Goal: Participate in discussion

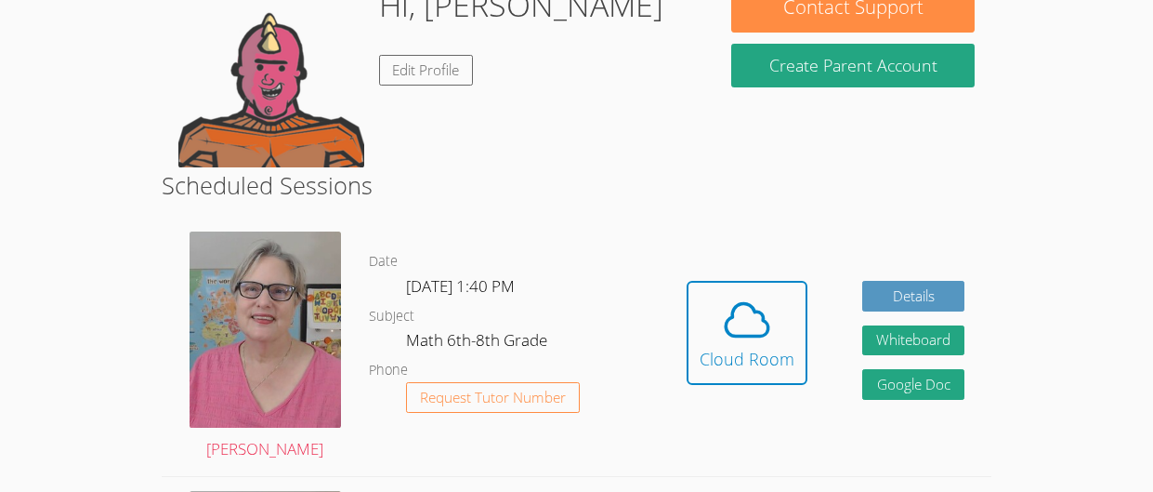
scroll to position [256, 0]
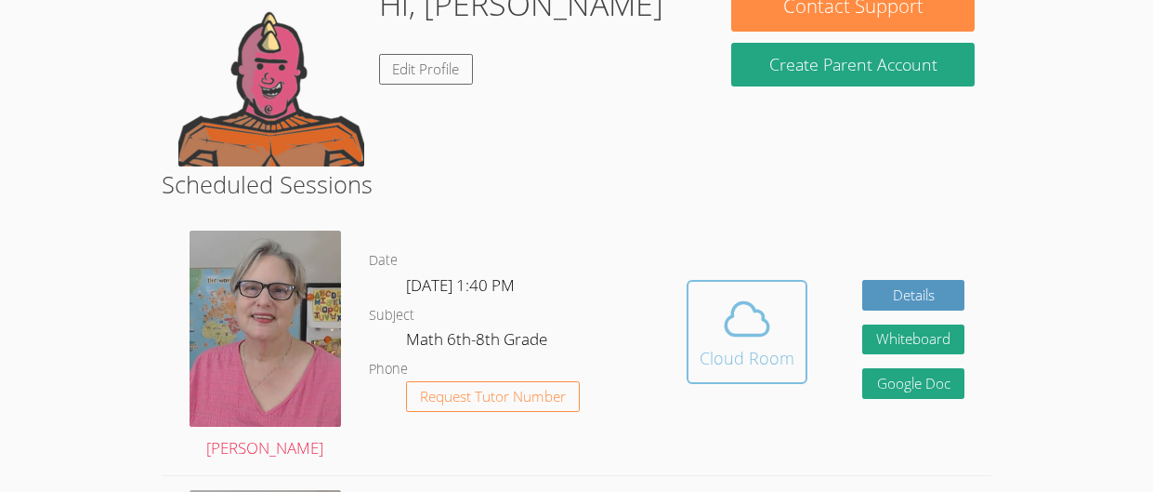
click at [766, 324] on icon at bounding box center [748, 319] width 43 height 33
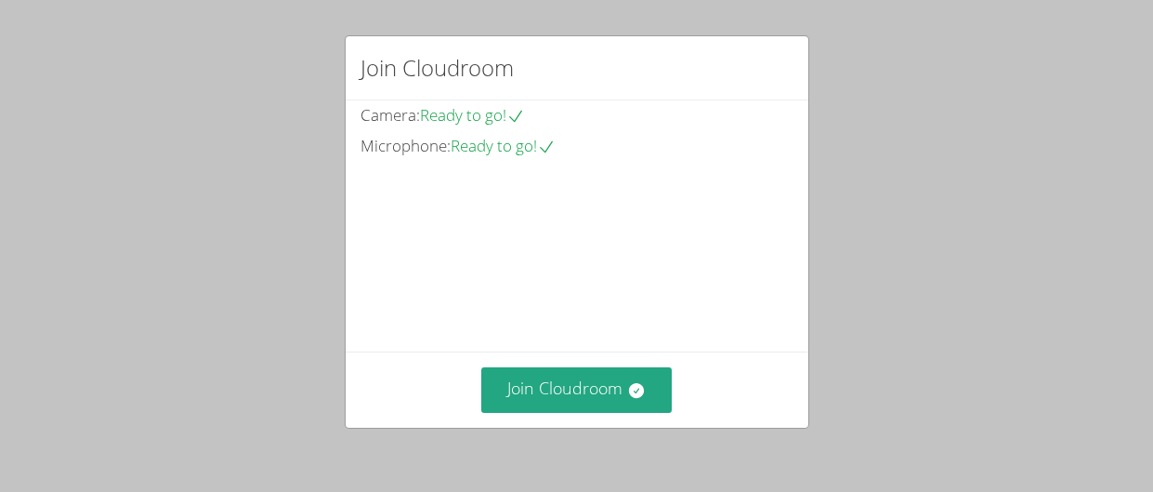
scroll to position [159, 0]
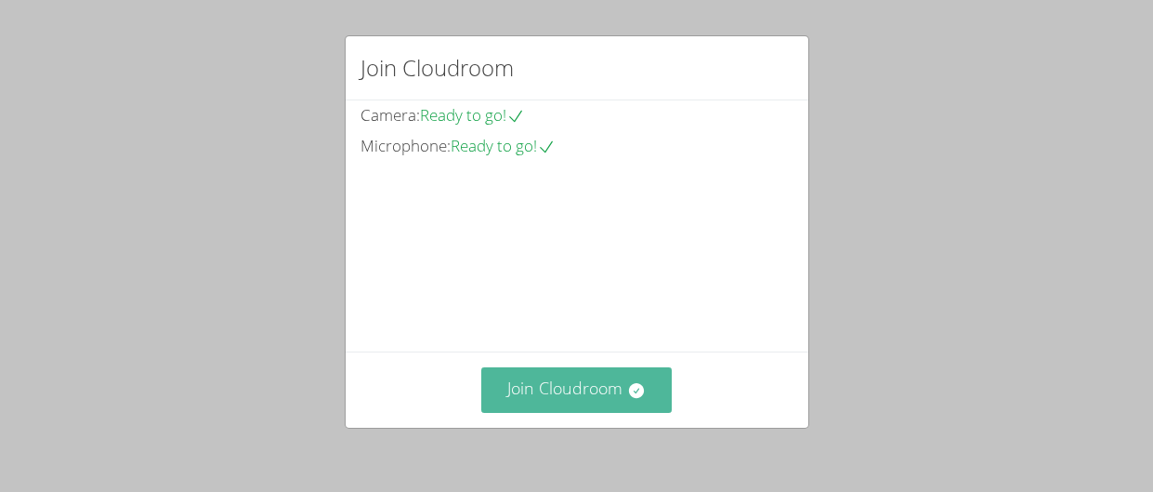
click at [589, 382] on button "Join Cloudroom" at bounding box center [576, 390] width 191 height 46
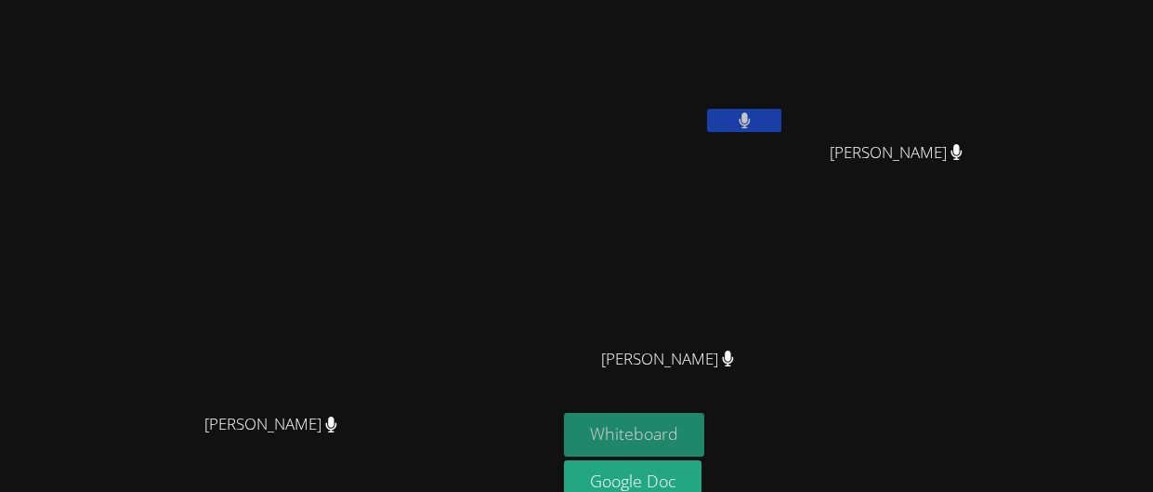
click at [704, 427] on button "Whiteboard" at bounding box center [634, 435] width 140 height 44
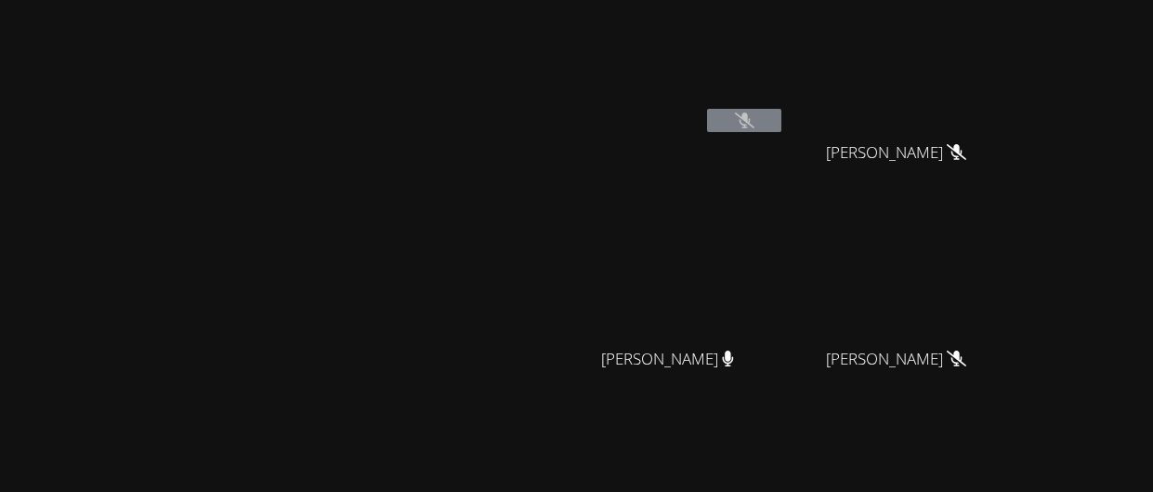
click at [755, 118] on icon at bounding box center [745, 120] width 20 height 16
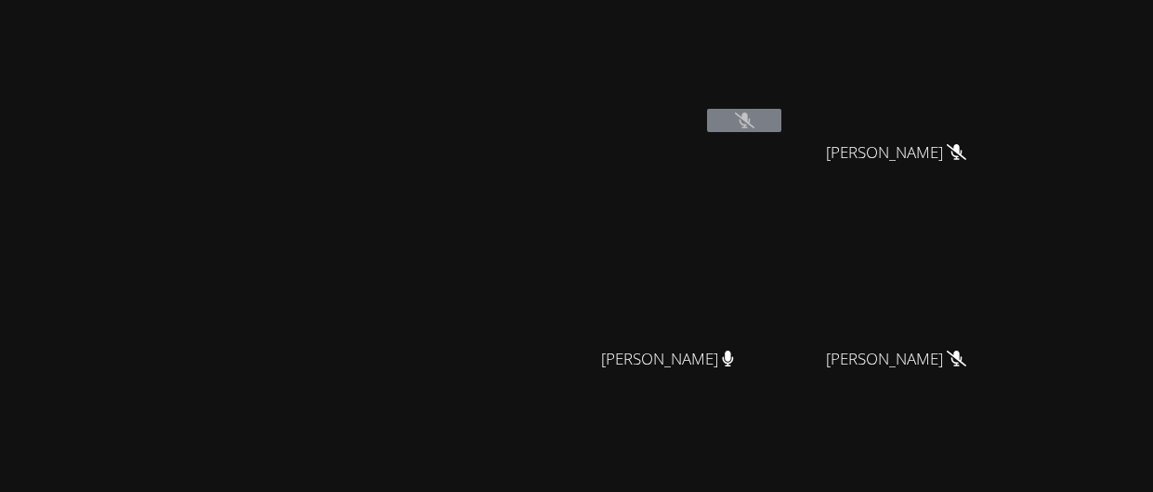
click at [755, 118] on icon at bounding box center [745, 120] width 20 height 16
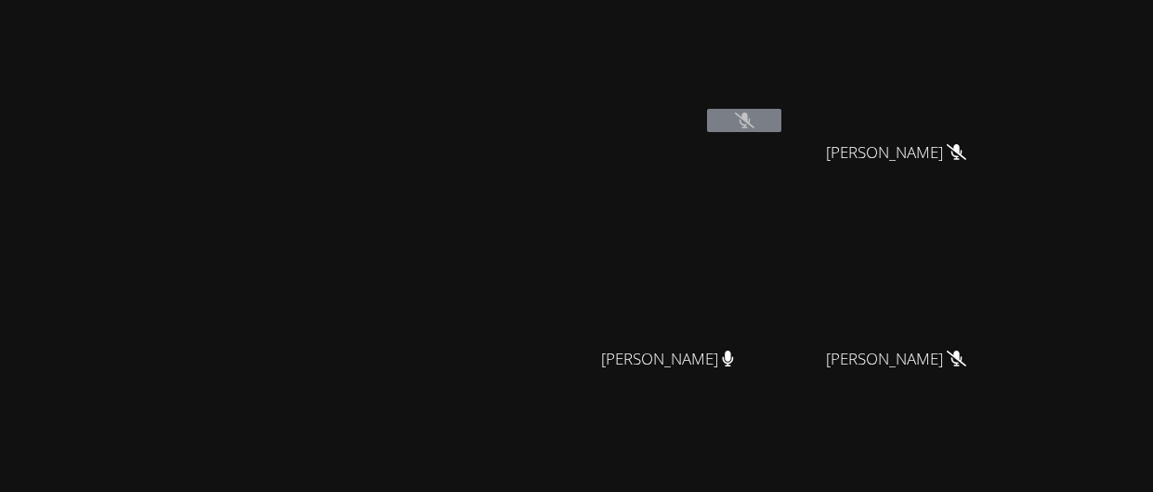
click at [755, 118] on icon at bounding box center [745, 120] width 20 height 16
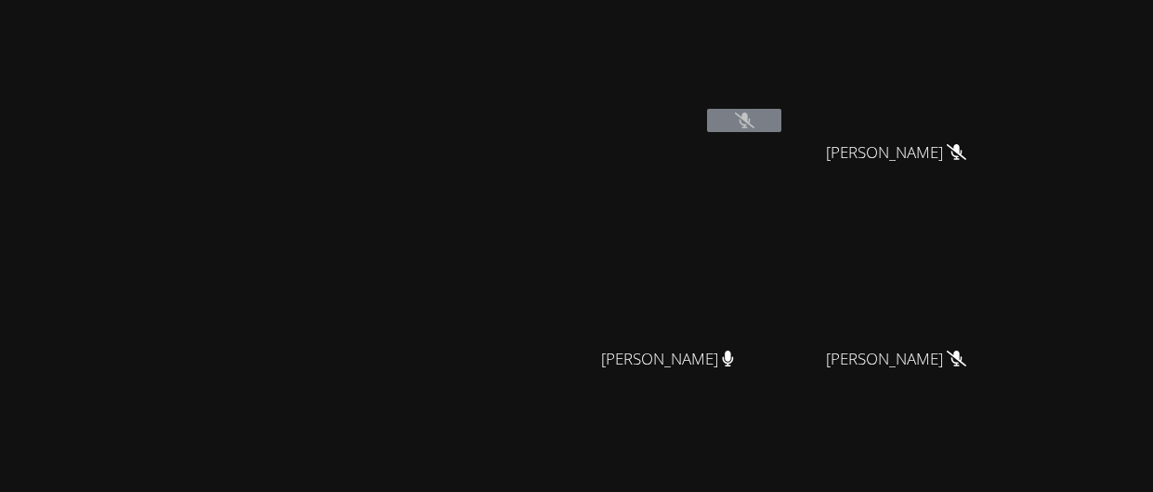
click at [755, 118] on icon at bounding box center [745, 120] width 20 height 16
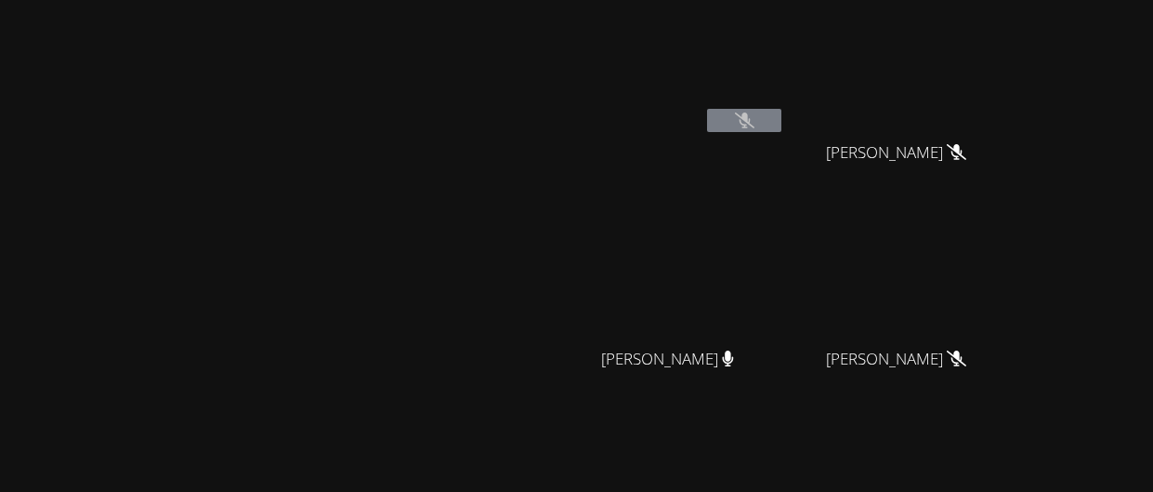
click at [755, 118] on icon at bounding box center [745, 120] width 20 height 16
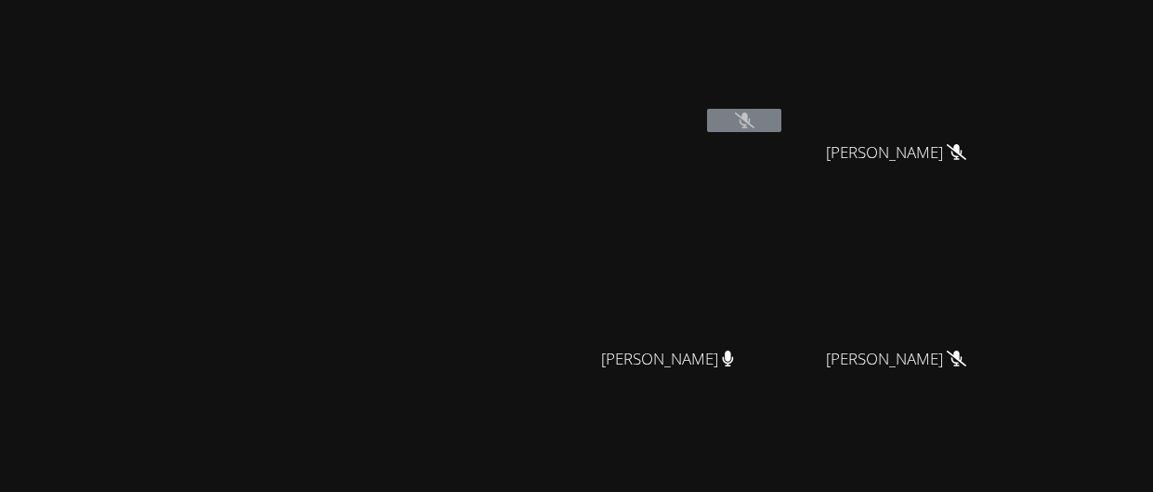
click at [755, 118] on icon at bounding box center [745, 120] width 20 height 16
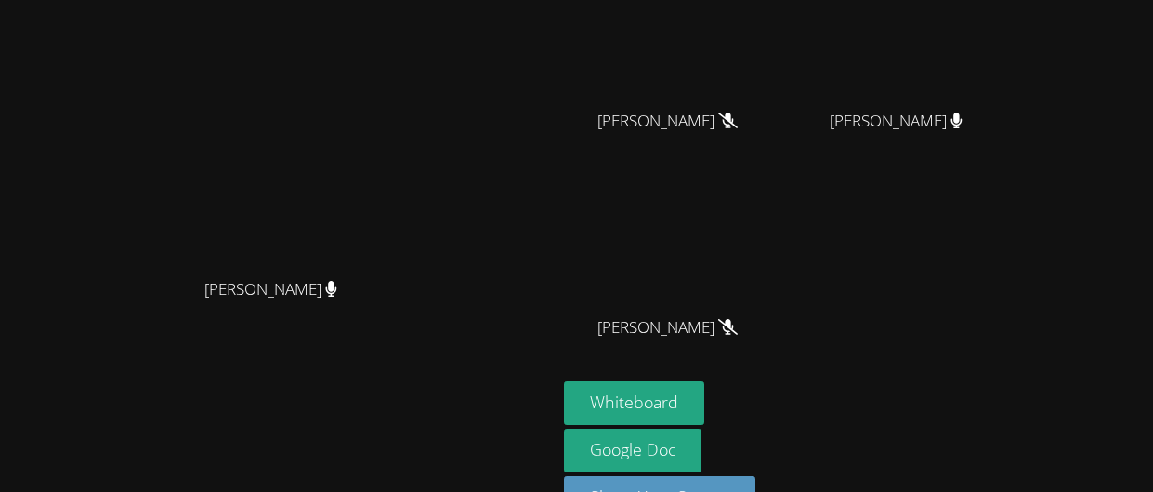
scroll to position [0, 0]
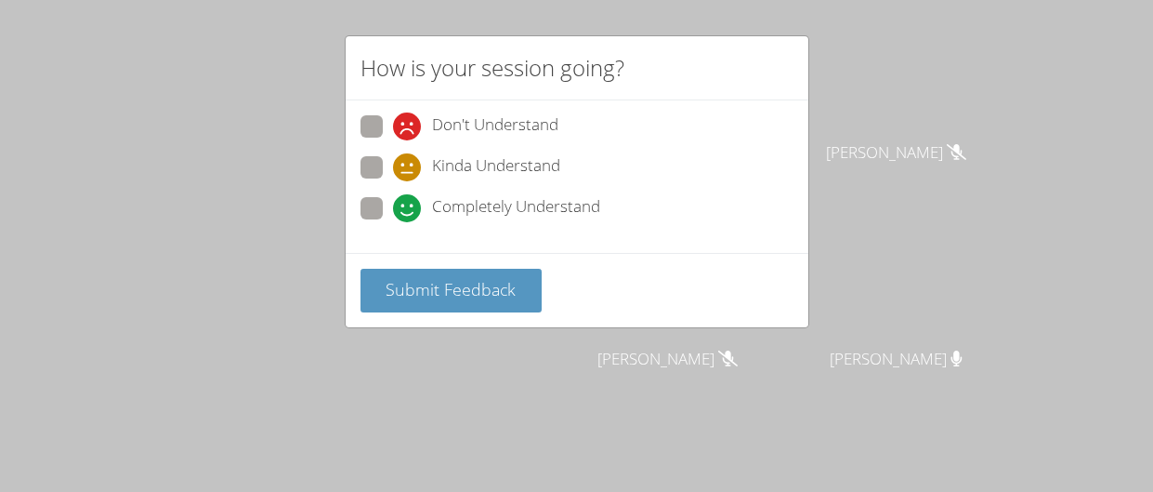
click at [422, 215] on div "Completely Understand" at bounding box center [496, 208] width 207 height 28
click at [409, 213] on input "Completely Understand" at bounding box center [401, 205] width 16 height 16
radio input "true"
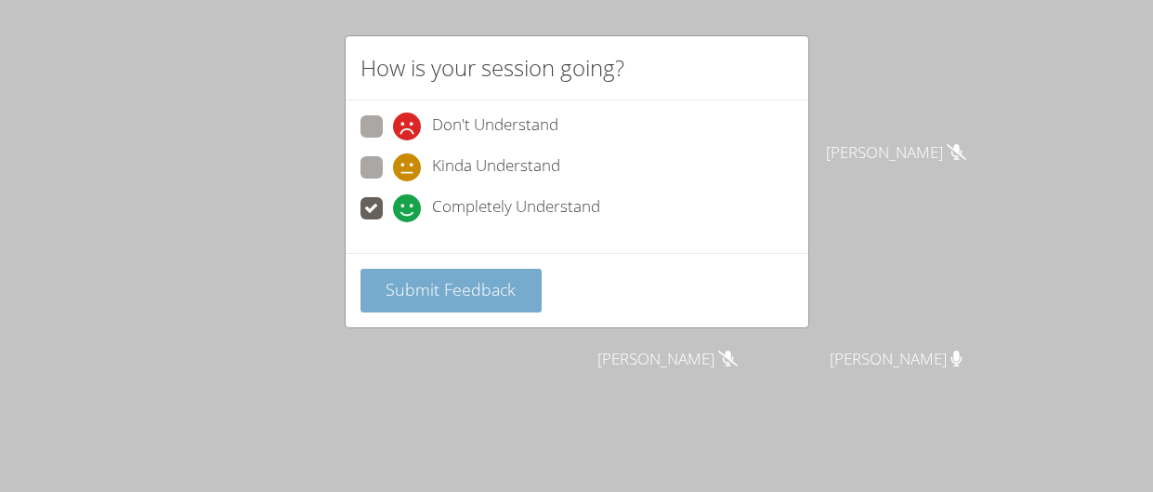
click at [417, 281] on span "Submit Feedback" at bounding box center [451, 289] width 130 height 22
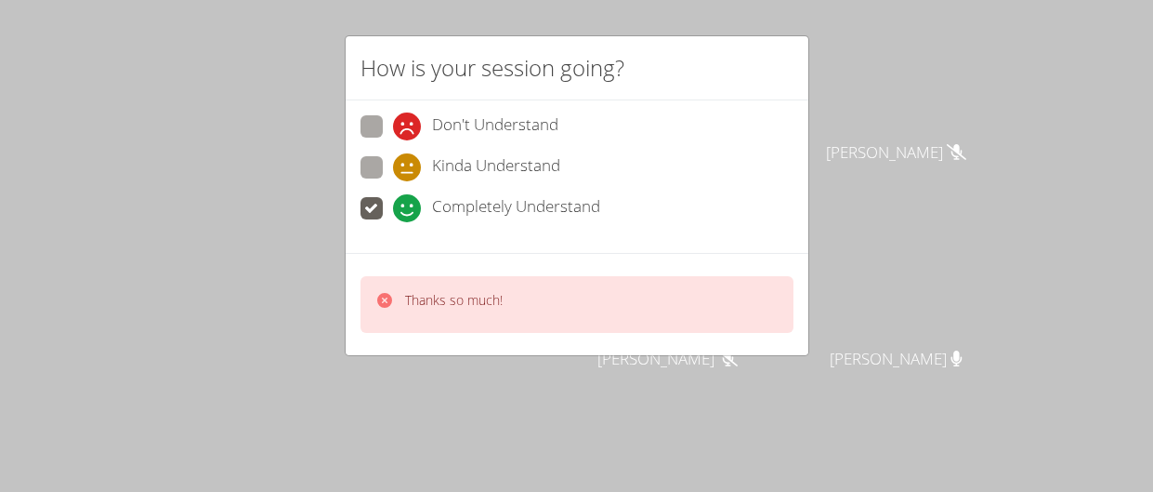
click at [294, 277] on div "How is your session going? Don't Understand Kinda Understand Completely Underst…" at bounding box center [576, 246] width 1153 height 492
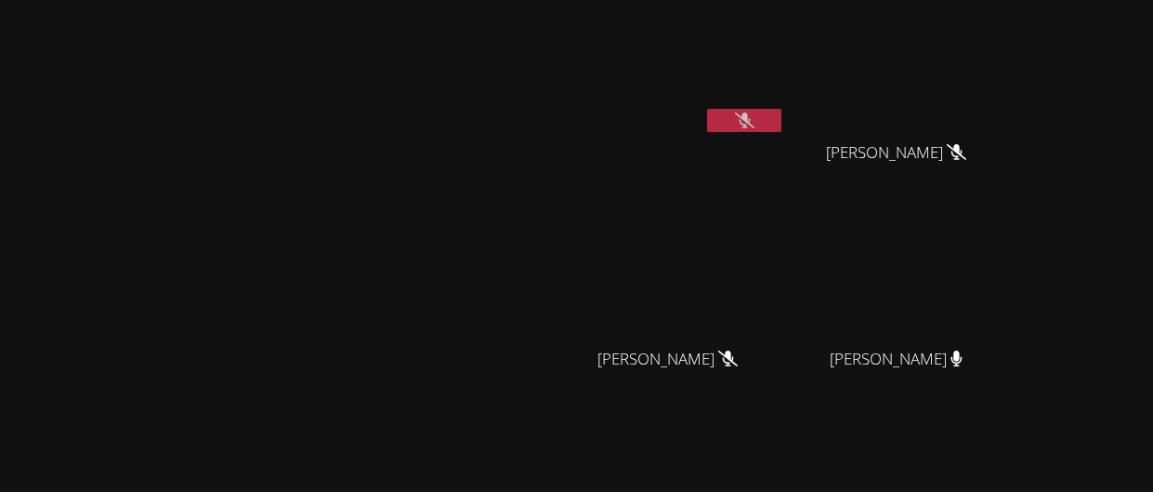
click at [785, 446] on video at bounding box center [674, 482] width 221 height 125
click at [1003, 88] on video at bounding box center [903, 69] width 221 height 125
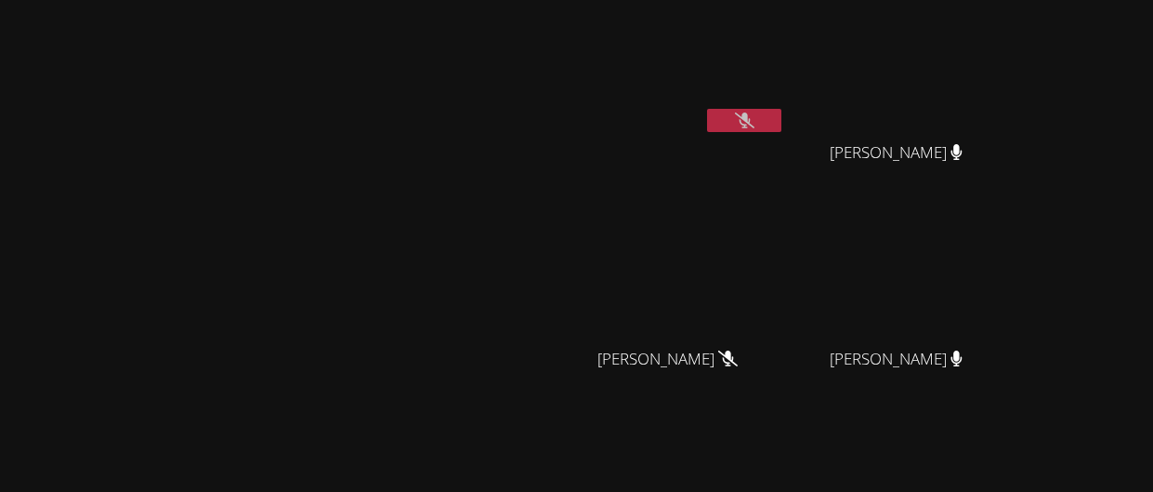
click at [1003, 88] on video at bounding box center [903, 69] width 221 height 125
click at [785, 168] on div "[PERSON_NAME]" at bounding box center [674, 106] width 221 height 199
click at [963, 108] on video at bounding box center [903, 69] width 221 height 125
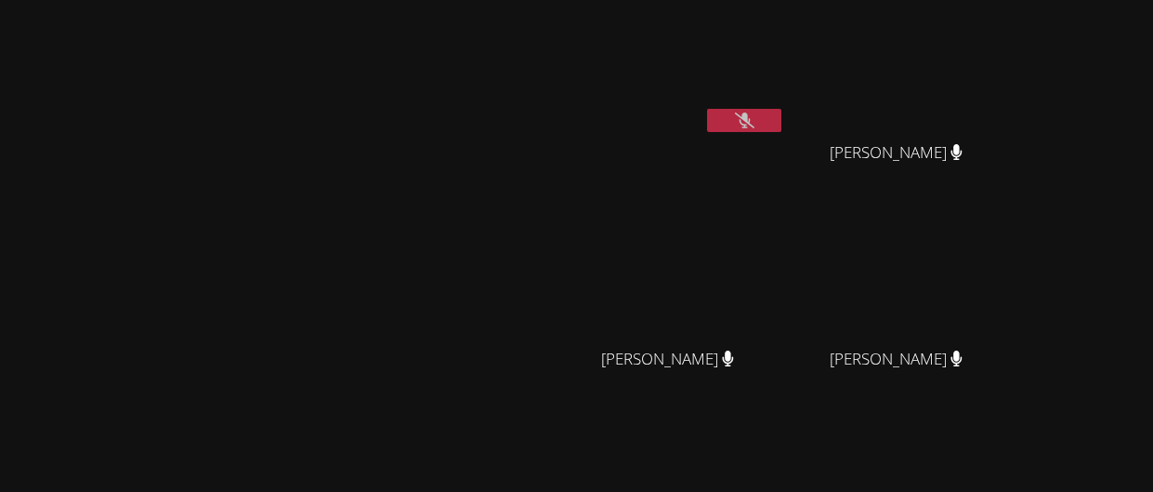
click at [963, 108] on video at bounding box center [903, 69] width 221 height 125
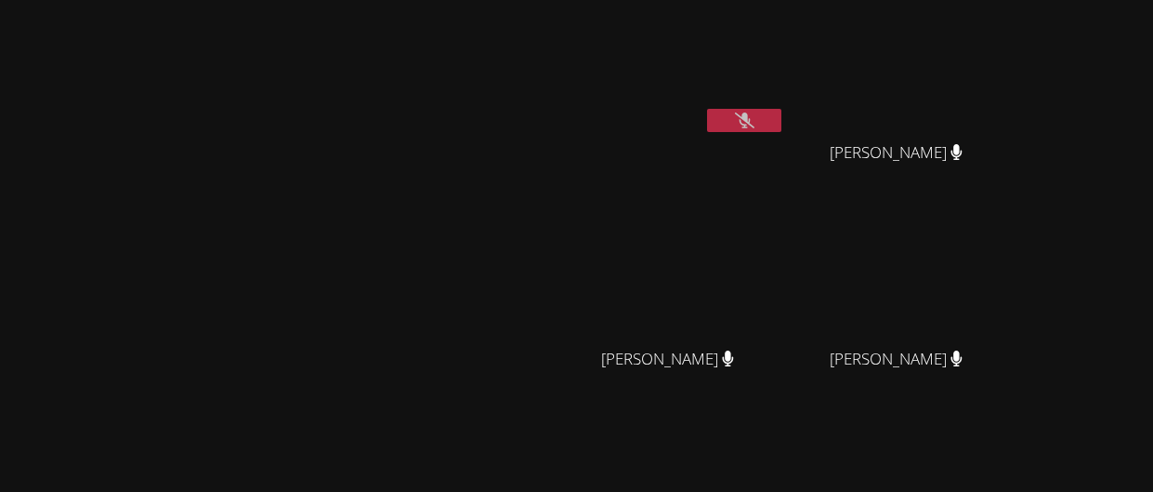
click at [963, 108] on video at bounding box center [903, 69] width 221 height 125
click at [962, 148] on icon at bounding box center [956, 152] width 11 height 16
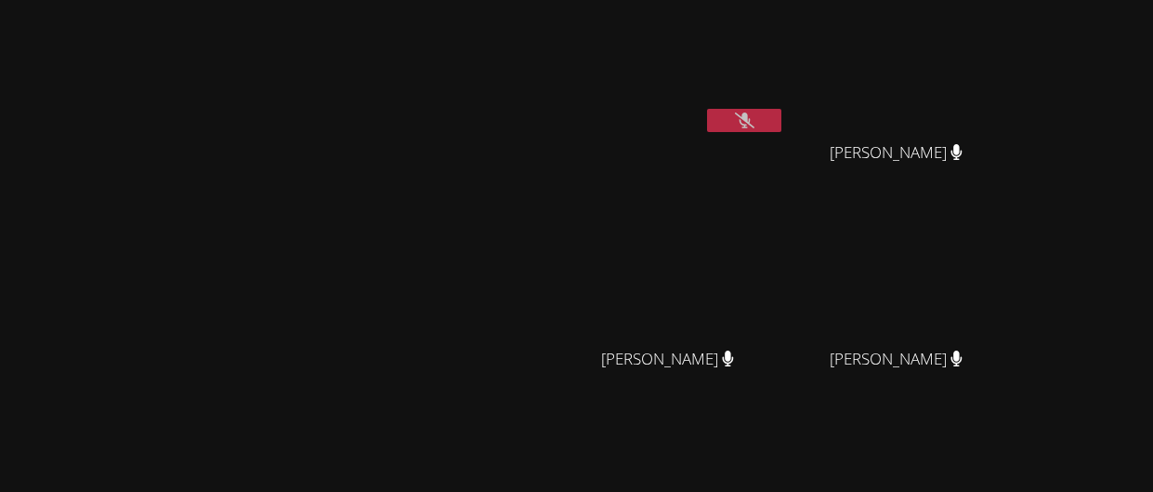
click at [962, 148] on icon at bounding box center [956, 152] width 11 height 16
click at [1014, 86] on video at bounding box center [903, 69] width 221 height 125
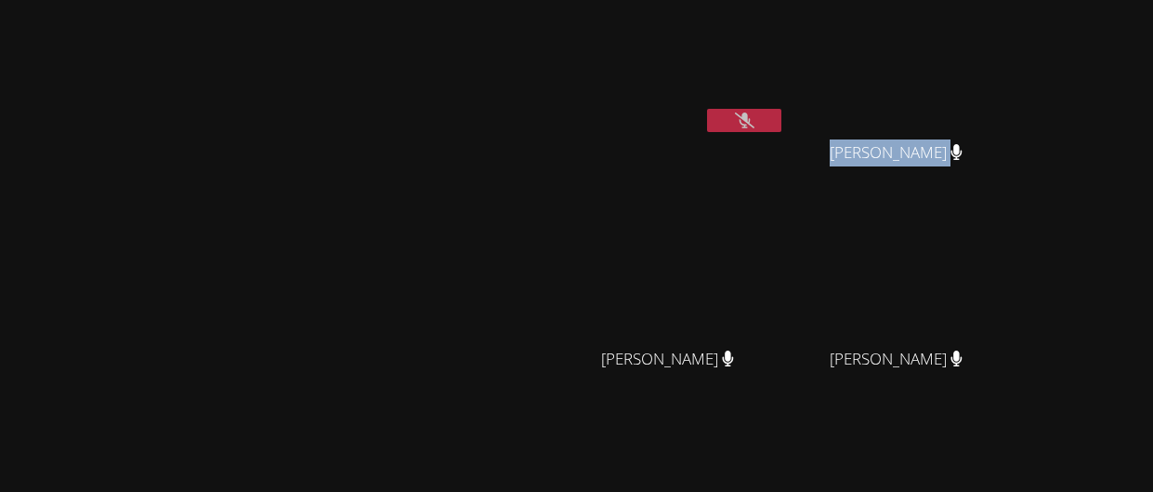
click at [1014, 86] on video at bounding box center [903, 69] width 221 height 125
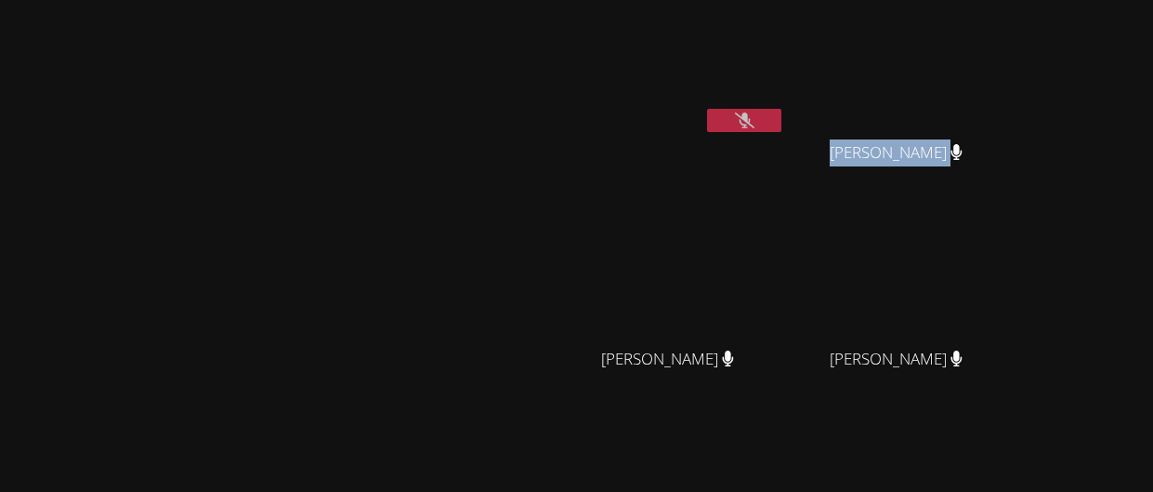
click at [1014, 86] on video at bounding box center [903, 69] width 221 height 125
click at [1014, 99] on video at bounding box center [903, 69] width 221 height 125
click at [963, 159] on span "[PERSON_NAME]" at bounding box center [896, 152] width 133 height 27
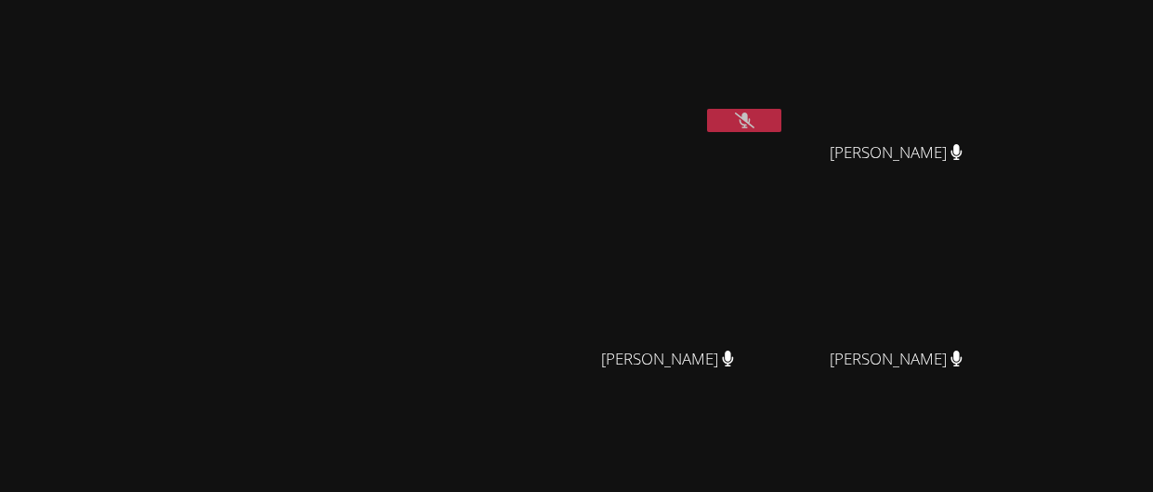
click at [1014, 60] on video at bounding box center [903, 69] width 221 height 125
